Goal: Task Accomplishment & Management: Manage account settings

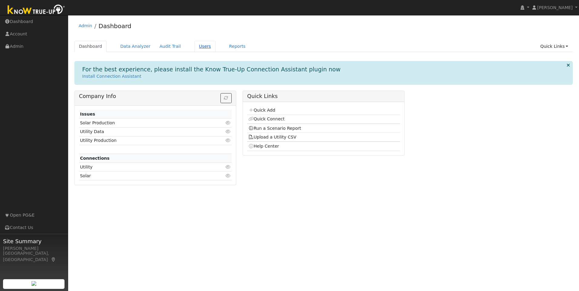
click at [194, 46] on link "Users" at bounding box center [204, 46] width 21 height 11
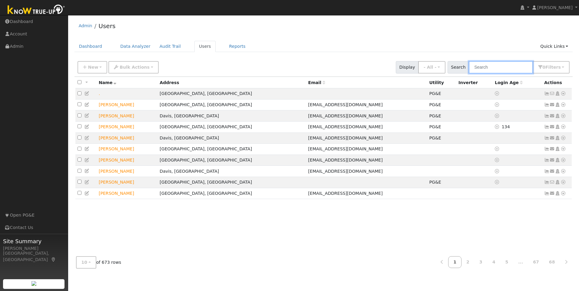
click at [509, 70] on input "text" at bounding box center [501, 67] width 64 height 12
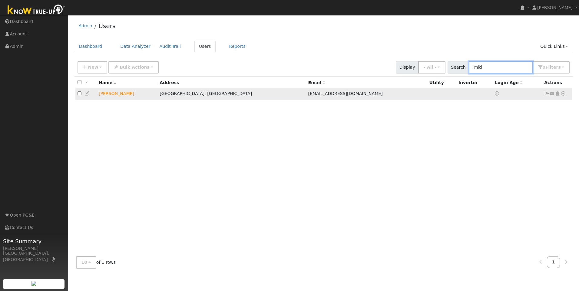
type input "mikl"
click at [558, 95] on icon at bounding box center [557, 93] width 5 height 4
